Goal: Task Accomplishment & Management: Manage account settings

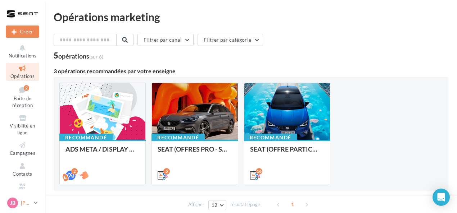
click at [21, 202] on p "[PERSON_NAME]" at bounding box center [26, 203] width 10 height 7
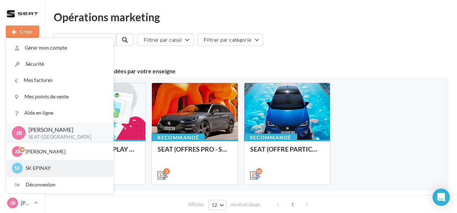
click at [39, 166] on p "SK EPINAY" at bounding box center [65, 168] width 79 height 7
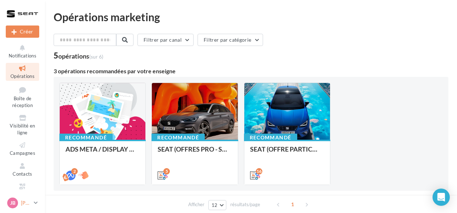
click at [24, 204] on p "[PERSON_NAME]" at bounding box center [26, 203] width 10 height 7
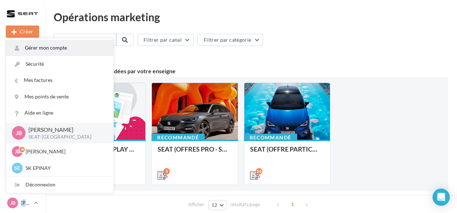
click at [57, 47] on link "Gérer mon compte" at bounding box center [59, 48] width 107 height 16
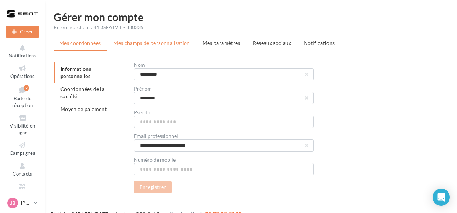
click at [151, 42] on span "Mes champs de personnalisation" at bounding box center [151, 43] width 77 height 6
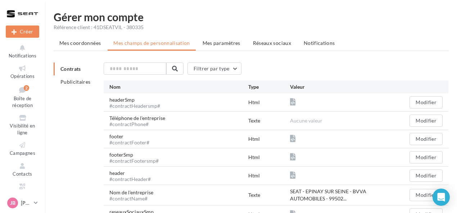
click at [233, 46] on li "Mes paramètres" at bounding box center [221, 43] width 49 height 13
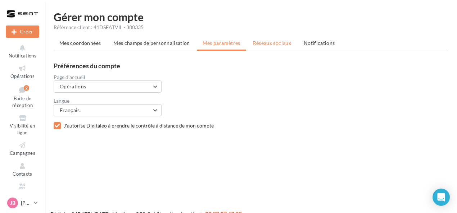
click at [262, 45] on span "Réseaux sociaux" at bounding box center [272, 43] width 38 height 6
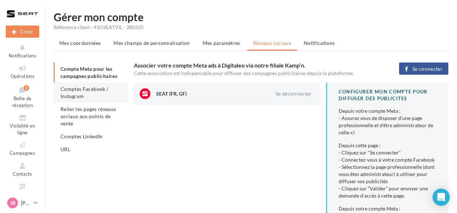
click at [74, 93] on li "Comptes Facebook / Instagram" at bounding box center [91, 93] width 75 height 20
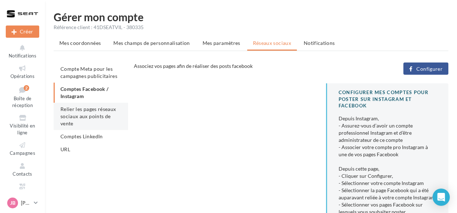
click at [77, 111] on span "Relier les pages réseaux sociaux aux points de vente" at bounding box center [87, 116] width 55 height 21
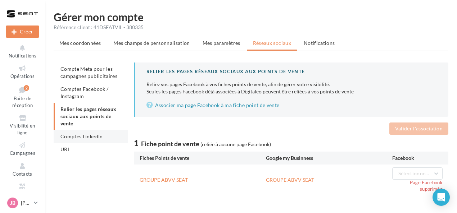
click at [88, 131] on li "Comptes LinkedIn" at bounding box center [91, 136] width 75 height 13
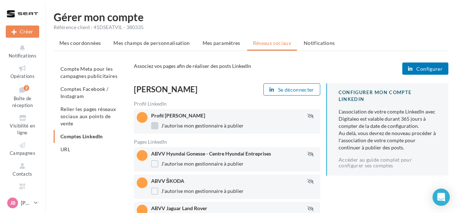
click at [153, 127] on label "J'autorise mon gestionnaire à publier" at bounding box center [197, 125] width 93 height 7
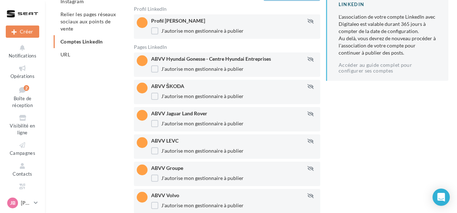
scroll to position [34, 0]
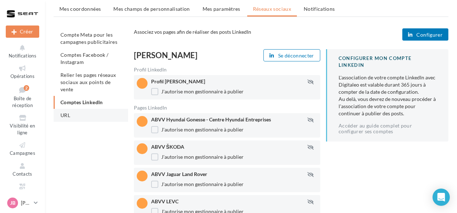
click at [78, 120] on li "URL" at bounding box center [91, 115] width 75 height 13
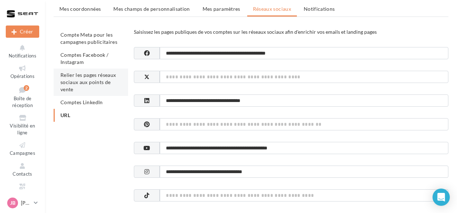
click at [95, 104] on span "Comptes LinkedIn" at bounding box center [81, 102] width 42 height 6
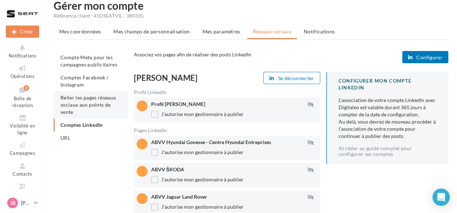
scroll to position [34, 0]
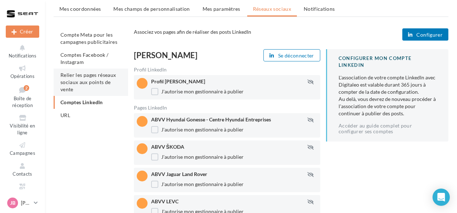
click at [98, 88] on li "Relier les pages réseaux sociaux aux points de vente" at bounding box center [91, 82] width 75 height 27
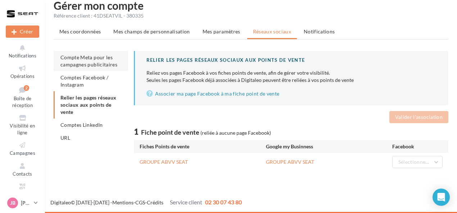
click at [98, 60] on span "Compte Meta pour les campagnes publicitaires" at bounding box center [88, 60] width 57 height 13
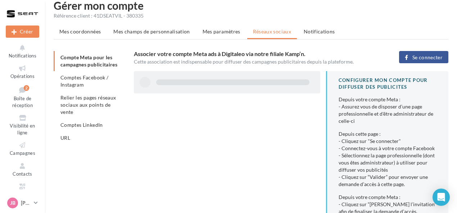
scroll to position [34, 0]
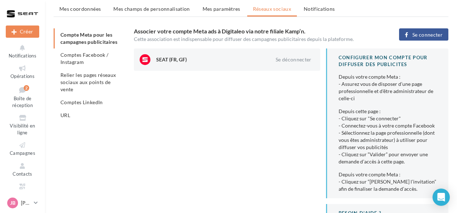
click at [103, 42] on ul "Compte Meta pour les campagnes publicitaires Comptes Facebook / Instagram Relie…" at bounding box center [91, 75] width 75 height 94
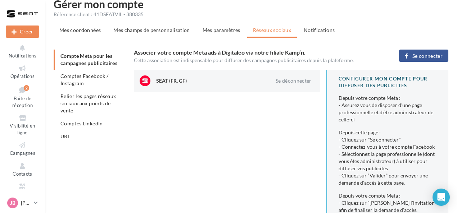
scroll to position [0, 0]
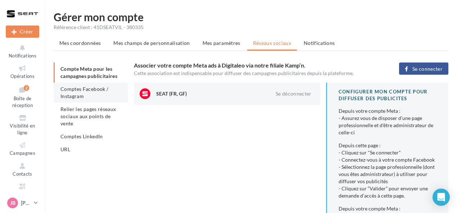
click at [98, 93] on li "Comptes Facebook / Instagram" at bounding box center [91, 93] width 75 height 20
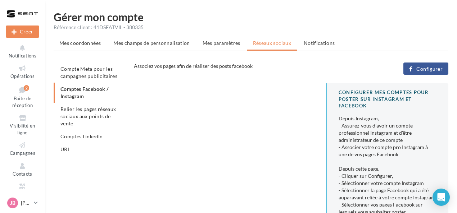
click at [411, 69] on icon "button" at bounding box center [410, 69] width 3 height 0
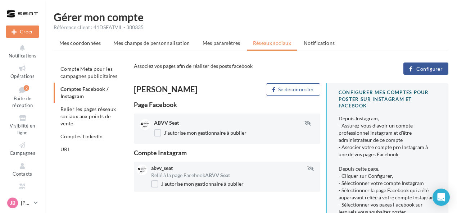
click at [55, 104] on div at bounding box center [228, 95] width 457 height 213
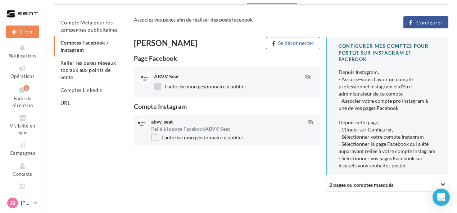
scroll to position [62, 0]
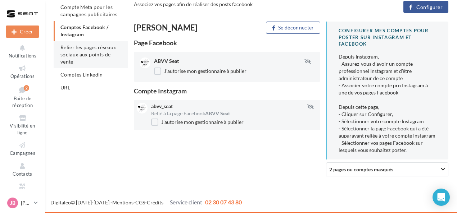
click at [93, 50] on span "Relier les pages réseaux sociaux aux points de vente" at bounding box center [87, 54] width 55 height 21
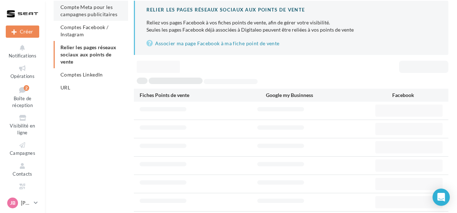
scroll to position [12, 0]
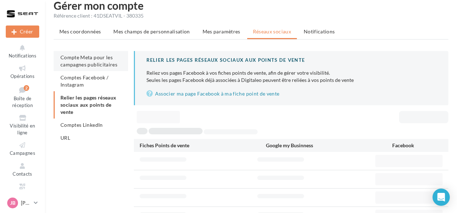
click at [100, 11] on h1 "Gérer mon compte" at bounding box center [251, 5] width 395 height 11
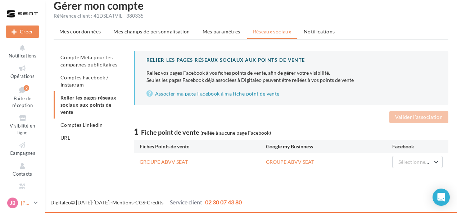
click at [20, 206] on div "JB Justine Bourgeois SEAT-EPINAY-SUR-SEINE" at bounding box center [19, 203] width 24 height 11
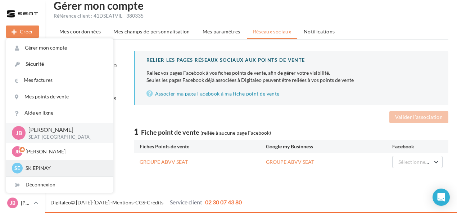
click at [71, 167] on p "SK EPINAY" at bounding box center [65, 168] width 79 height 7
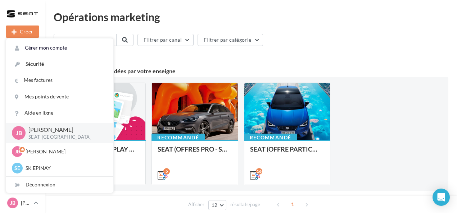
click at [64, 48] on link "Gérer mon compte" at bounding box center [59, 48] width 107 height 16
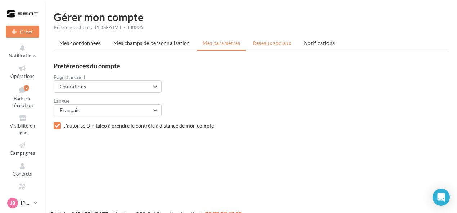
click at [258, 39] on li "Réseaux sociaux" at bounding box center [272, 43] width 50 height 13
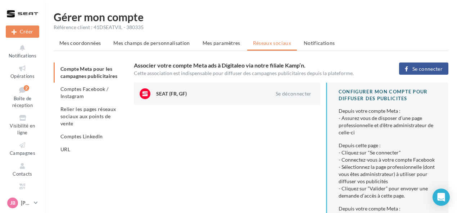
click at [100, 91] on span "Comptes Facebook / Instagram" at bounding box center [84, 92] width 48 height 13
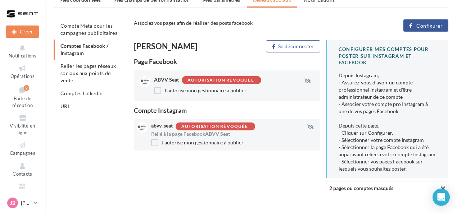
scroll to position [62, 0]
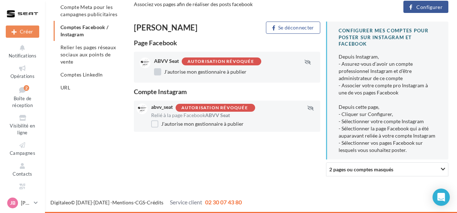
drag, startPoint x: 252, startPoint y: 62, endPoint x: 218, endPoint y: 72, distance: 35.5
click at [218, 72] on div "[DEMOGRAPHIC_DATA] Seat Autorisation révoquée J'autorise mon gestionnaire à pub…" at bounding box center [237, 67] width 166 height 19
click at [293, 84] on div "Page Facebook ABVV Seat Autorisation révoquée J'autorise mon gestionnaire à pub…" at bounding box center [227, 86] width 186 height 93
click at [24, 204] on p "[PERSON_NAME]" at bounding box center [26, 203] width 10 height 7
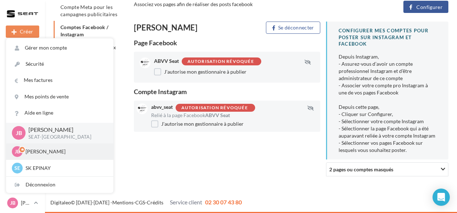
click at [75, 151] on p "[PERSON_NAME]" at bounding box center [65, 151] width 79 height 7
